Goal: Book appointment/travel/reservation

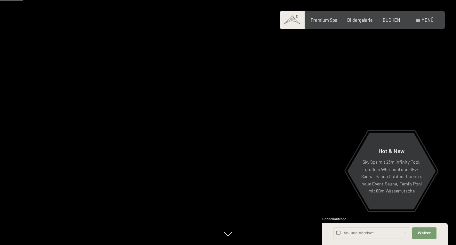
scroll to position [214, 0]
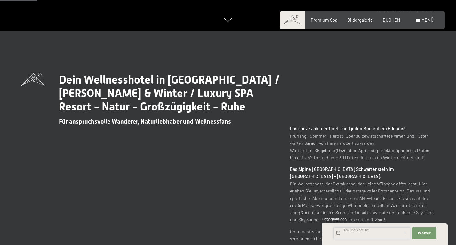
click at [398, 231] on input "text" at bounding box center [372, 233] width 77 height 12
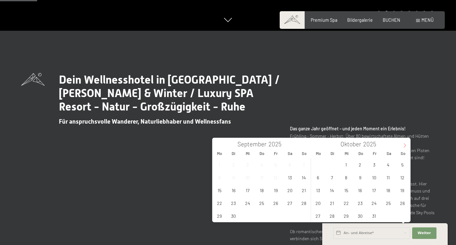
click at [406, 144] on icon at bounding box center [405, 145] width 4 height 4
type input "2026"
click at [406, 144] on icon at bounding box center [405, 145] width 4 height 4
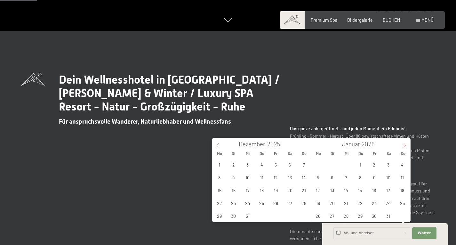
type input "2026"
click at [405, 176] on span "8" at bounding box center [403, 177] width 12 height 12
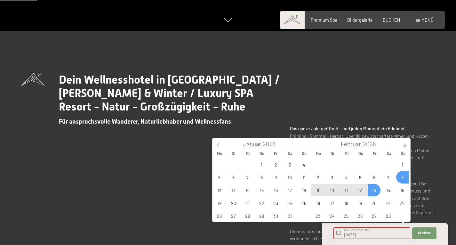
click at [375, 190] on span "13" at bounding box center [374, 190] width 12 height 12
type input "So. 08.02.2026 - Fr. 13.02.2026"
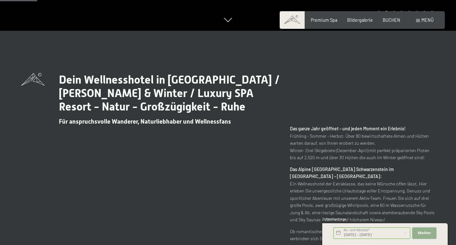
click at [427, 236] on button "Weiter Adressfelder ausblenden" at bounding box center [425, 233] width 24 height 12
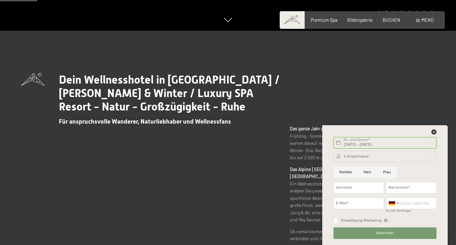
click at [432, 158] on div at bounding box center [385, 157] width 103 height 12
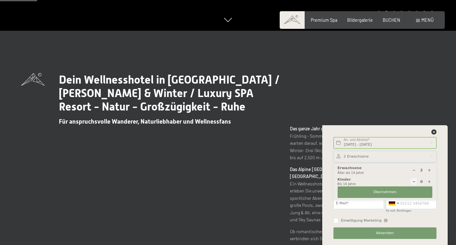
click at [429, 169] on icon at bounding box center [430, 170] width 4 height 4
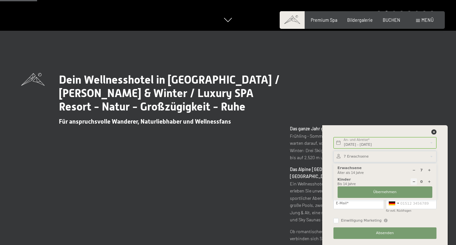
click at [429, 169] on icon at bounding box center [430, 170] width 4 height 4
type input "10"
click at [411, 193] on button "Übernehmen" at bounding box center [385, 192] width 95 height 12
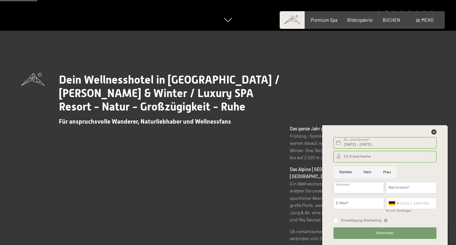
click at [365, 185] on input "Vorname" at bounding box center [359, 188] width 51 height 12
type input "Heinz"
type input "Lins"
click at [360, 204] on input "E-Mail*" at bounding box center [359, 204] width 51 height 12
type input "heinz@linsmock.at"
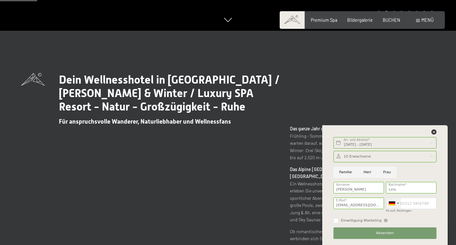
click at [392, 202] on div at bounding box center [392, 203] width 6 height 4
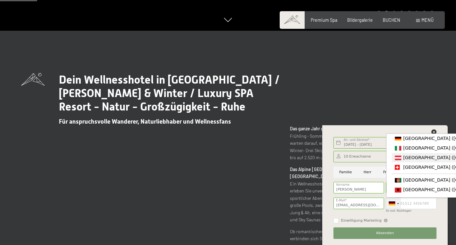
click at [415, 159] on span "[GEOGRAPHIC_DATA] ([GEOGRAPHIC_DATA])" at bounding box center [453, 157] width 99 height 5
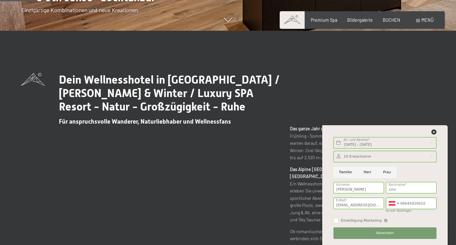
type input "06645029010"
click at [338, 222] on input "Einwilligung Marketing" at bounding box center [336, 220] width 5 height 5
checkbox input "true"
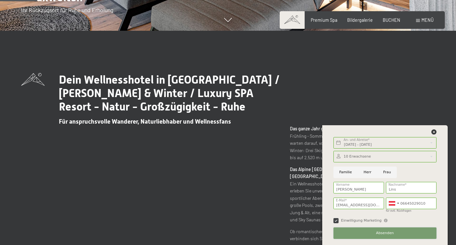
click at [375, 234] on button "Absenden" at bounding box center [385, 233] width 103 height 12
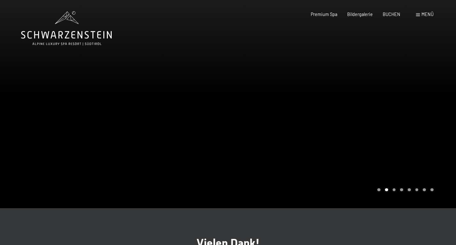
click at [425, 14] on span "Menü" at bounding box center [428, 14] width 12 height 5
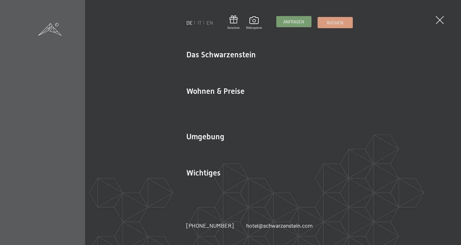
click at [289, 24] on span "Anfragen" at bounding box center [293, 22] width 21 height 6
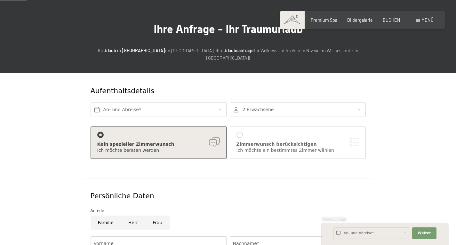
scroll to position [34, 0]
